Goal: Transaction & Acquisition: Purchase product/service

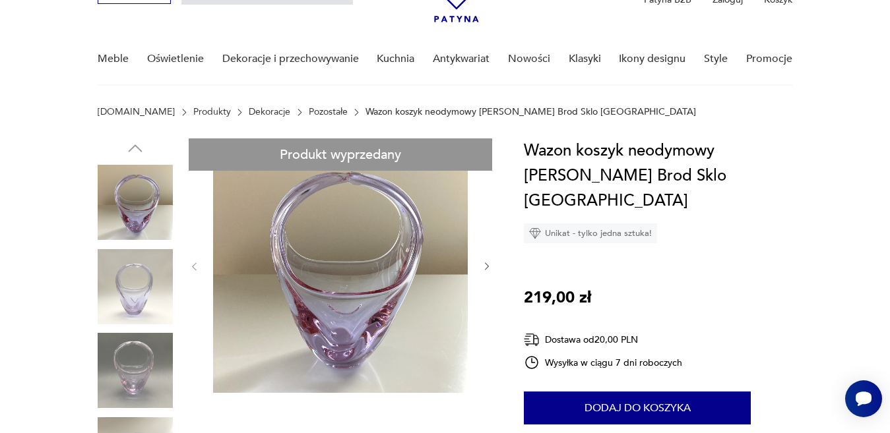
scroll to position [106, 0]
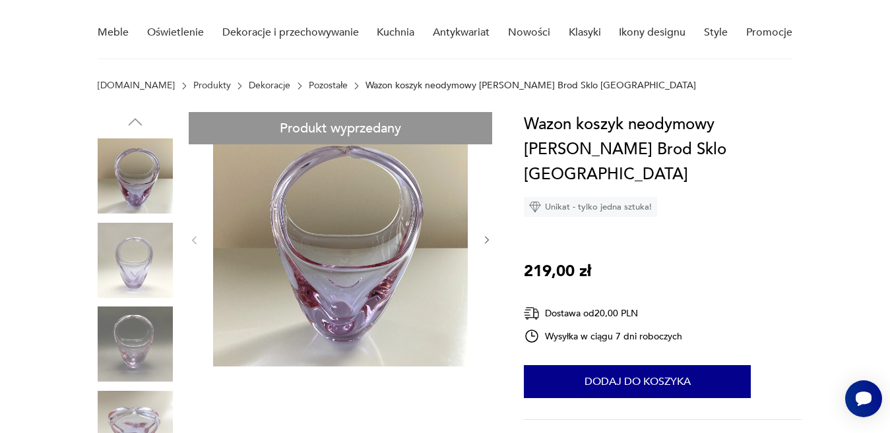
click at [486, 237] on icon "button" at bounding box center [487, 241] width 4 height 8
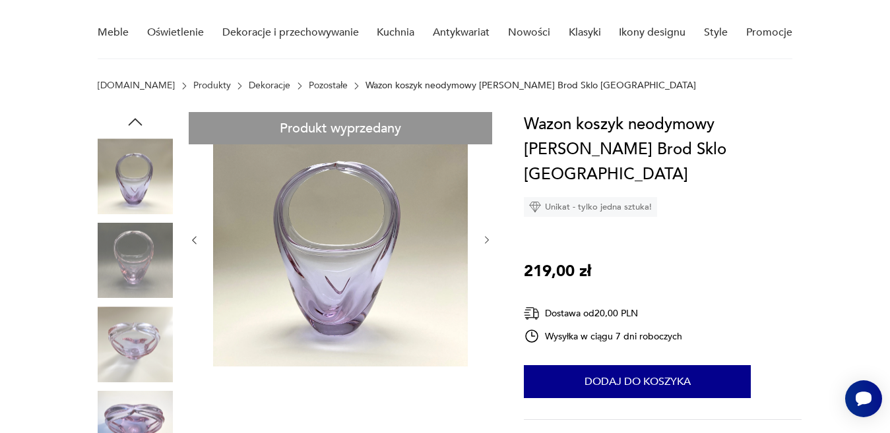
click at [486, 237] on icon "button" at bounding box center [487, 241] width 4 height 8
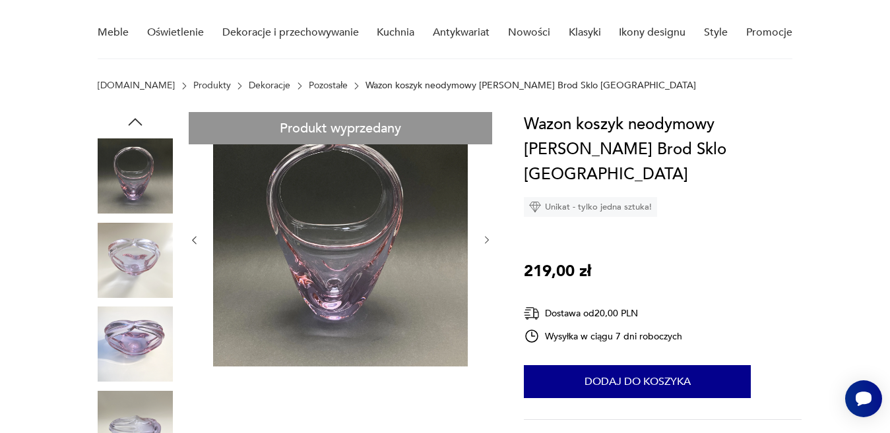
click at [486, 237] on icon "button" at bounding box center [487, 241] width 4 height 8
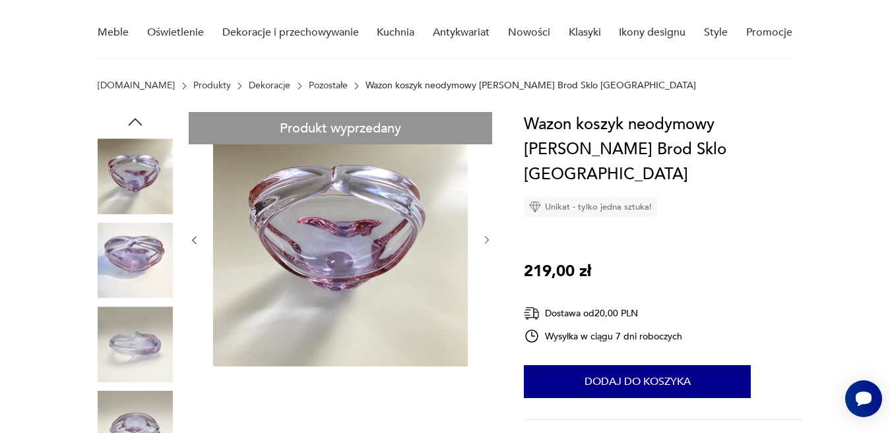
click at [486, 237] on icon "button" at bounding box center [487, 241] width 4 height 8
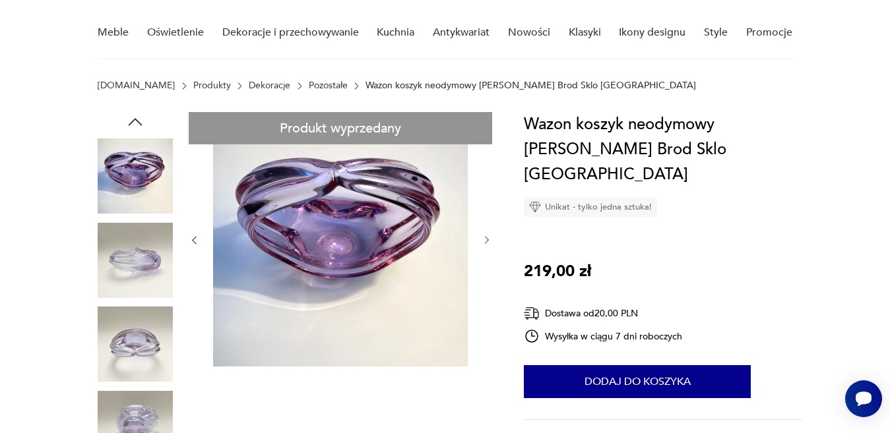
click at [486, 237] on icon "button" at bounding box center [487, 241] width 4 height 8
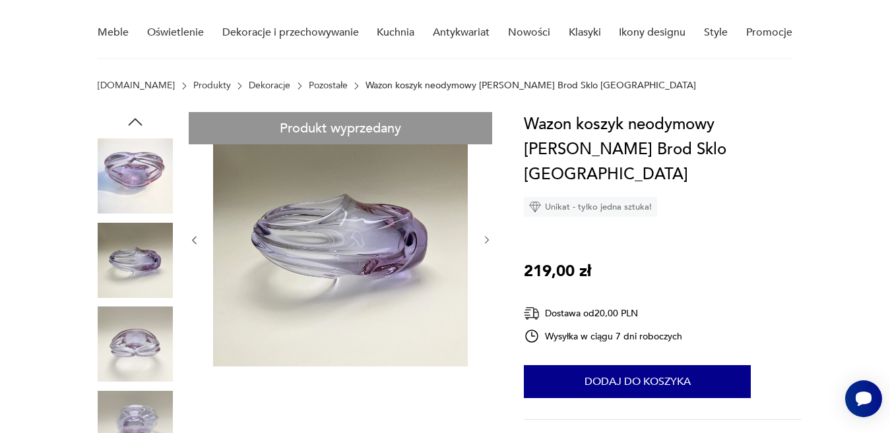
click at [486, 237] on icon "button" at bounding box center [487, 241] width 4 height 8
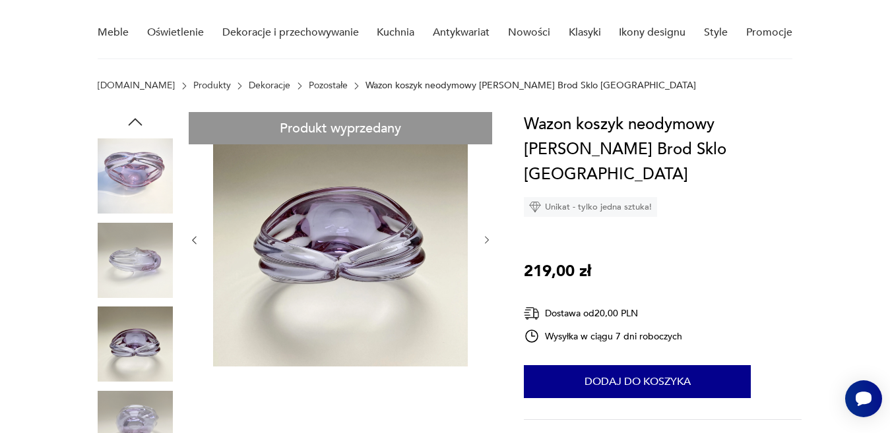
click at [486, 237] on icon "button" at bounding box center [487, 241] width 4 height 8
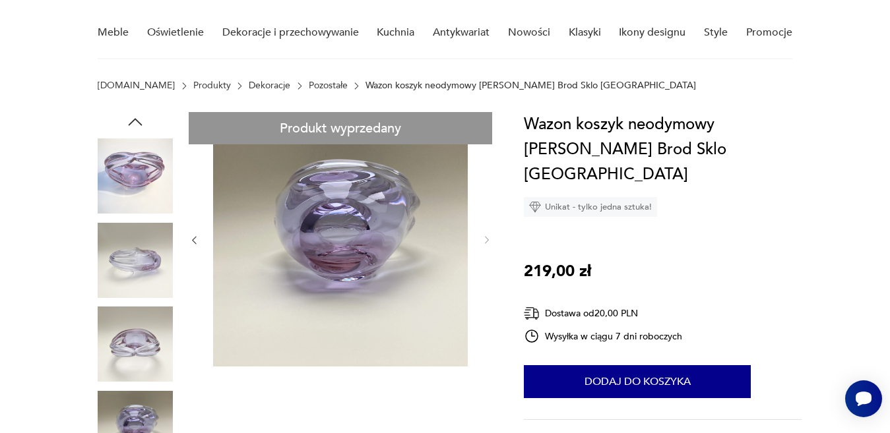
click at [486, 237] on icon "button" at bounding box center [487, 241] width 4 height 8
click at [137, 120] on icon "button" at bounding box center [136, 121] width 14 height 7
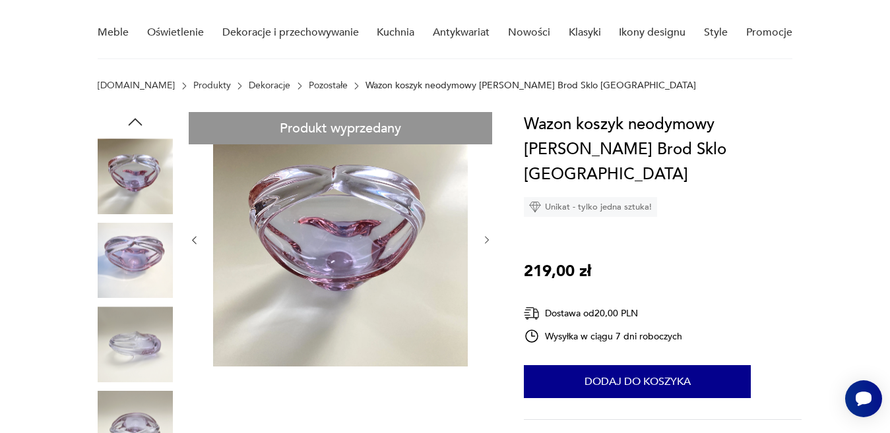
click at [137, 120] on icon "button" at bounding box center [136, 121] width 14 height 7
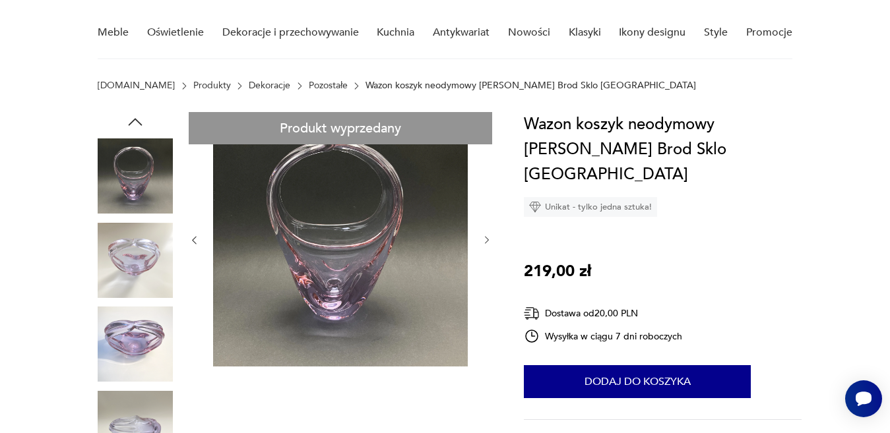
click at [137, 120] on icon "button" at bounding box center [136, 121] width 14 height 7
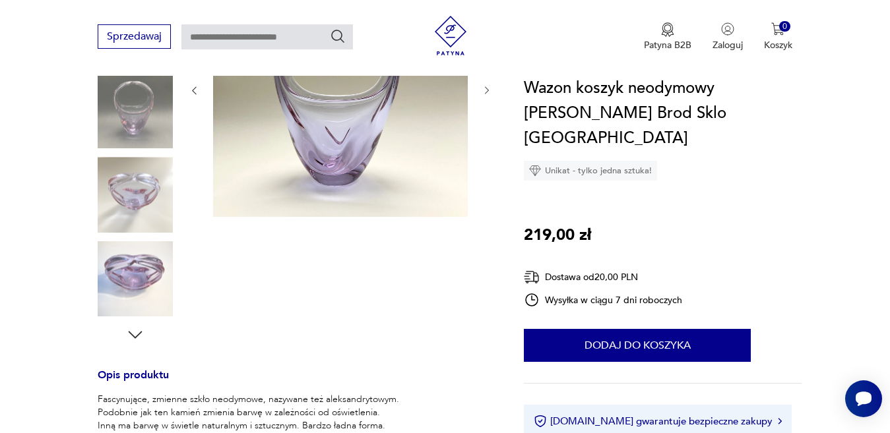
scroll to position [344, 0]
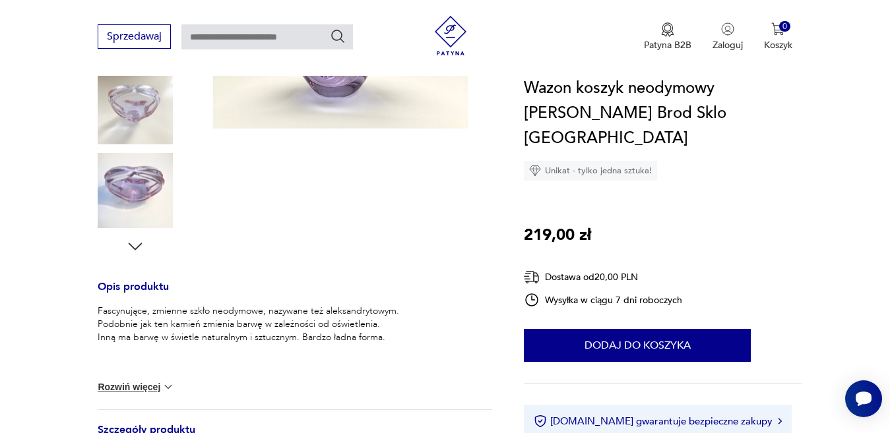
click at [130, 386] on button "Rozwiń więcej" at bounding box center [136, 387] width 77 height 13
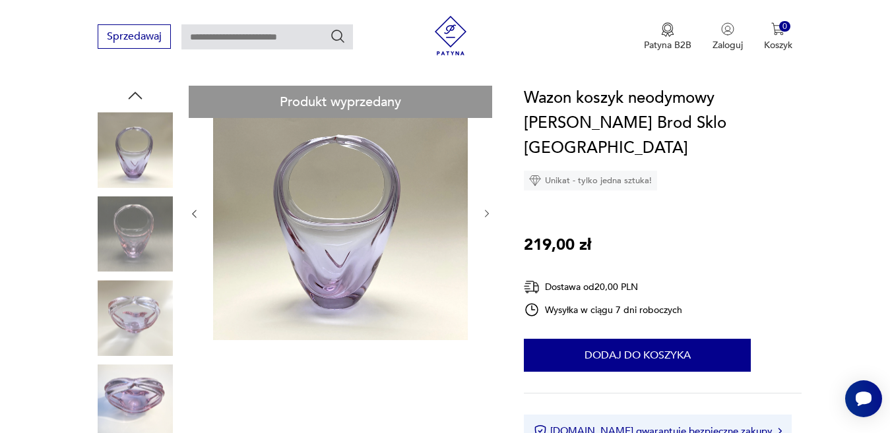
scroll to position [79, 0]
